Goal: Information Seeking & Learning: Check status

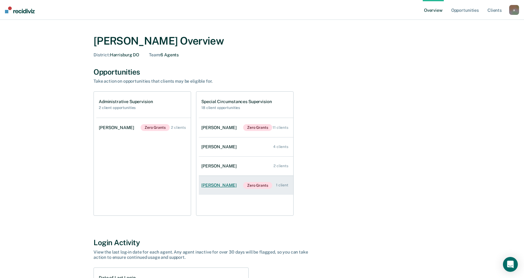
click at [230, 186] on div "[PERSON_NAME]" at bounding box center [220, 185] width 38 height 5
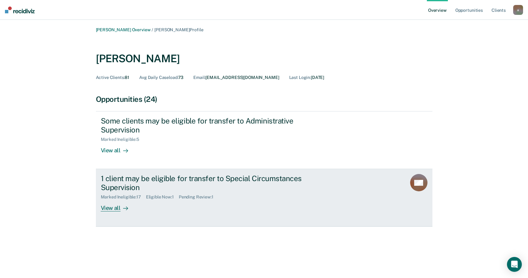
click at [115, 208] on div "View all" at bounding box center [118, 206] width 35 height 12
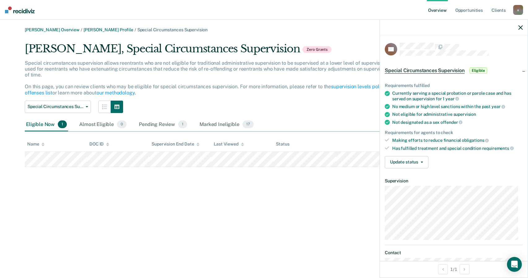
click at [430, 69] on span "Special Circumstances Supervision" at bounding box center [425, 70] width 80 height 6
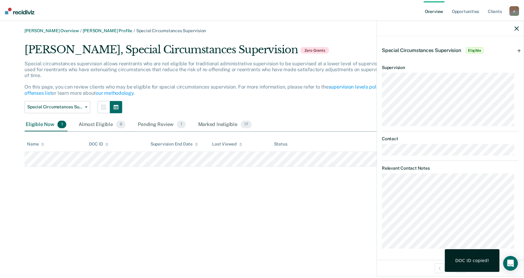
scroll to position [21, 0]
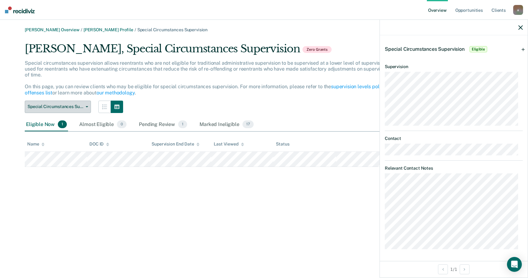
click at [86, 109] on button "Special Circumstances Supervision" at bounding box center [58, 107] width 66 height 12
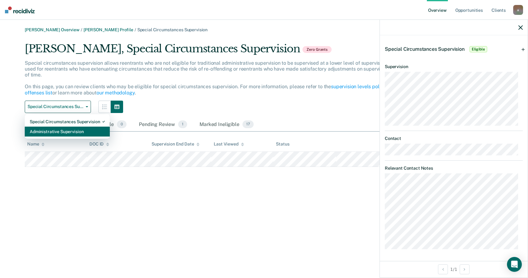
click at [77, 131] on div "Administrative Supervision" at bounding box center [67, 132] width 75 height 10
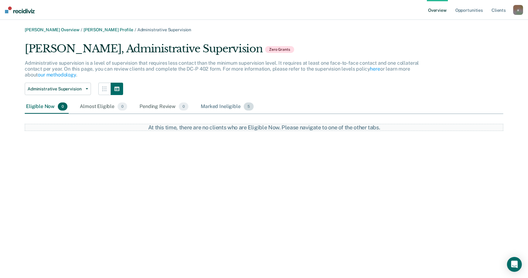
click at [222, 109] on div "Marked Ineligible 5" at bounding box center [227, 107] width 55 height 14
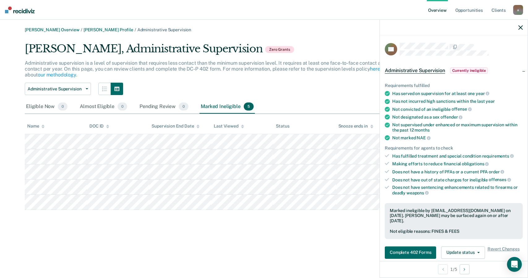
click at [524, 27] on div at bounding box center [454, 27] width 148 height 15
click at [520, 27] on icon "button" at bounding box center [521, 27] width 4 height 4
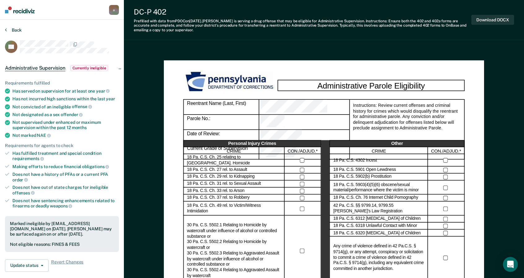
click at [16, 30] on button "Back" at bounding box center [13, 30] width 17 height 6
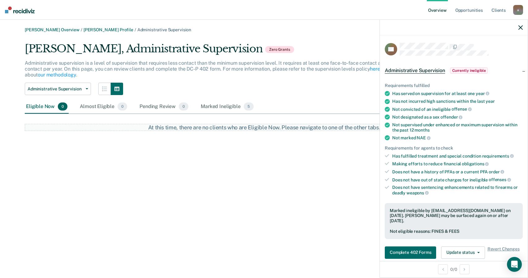
click at [520, 28] on icon "button" at bounding box center [521, 27] width 4 height 4
